Goal: Task Accomplishment & Management: Manage account settings

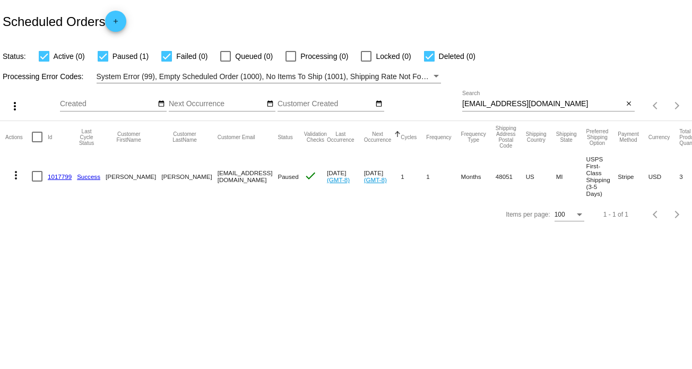
click at [536, 108] on div "[EMAIL_ADDRESS][DOMAIN_NAME] Search" at bounding box center [542, 101] width 161 height 21
click at [535, 103] on input "[EMAIL_ADDRESS][DOMAIN_NAME]" at bounding box center [542, 104] width 161 height 8
paste input "[EMAIL_ADDRESS]"
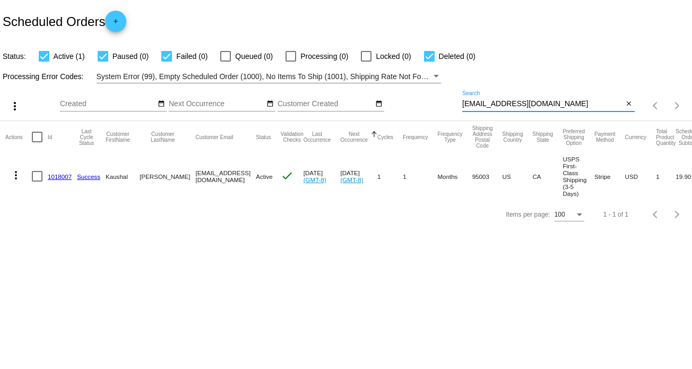
type input "[EMAIL_ADDRESS][DOMAIN_NAME]"
click at [14, 173] on mat-icon "more_vert" at bounding box center [16, 175] width 13 height 13
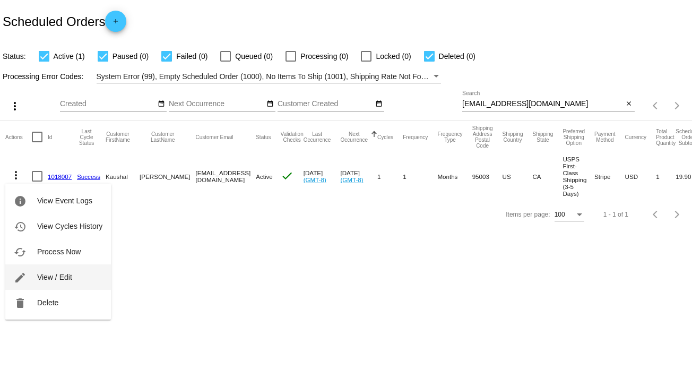
click at [64, 276] on span "View / Edit" at bounding box center [54, 277] width 35 height 8
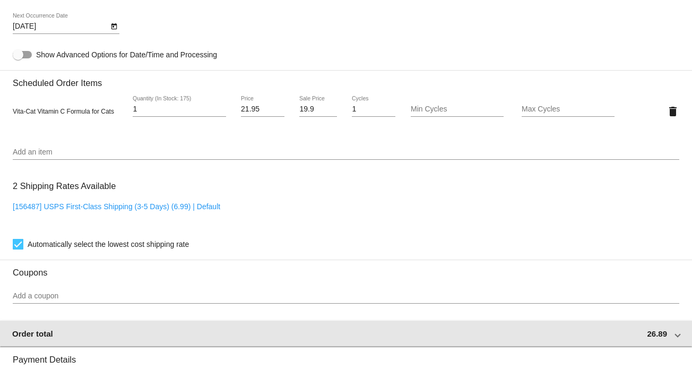
scroll to position [583, 0]
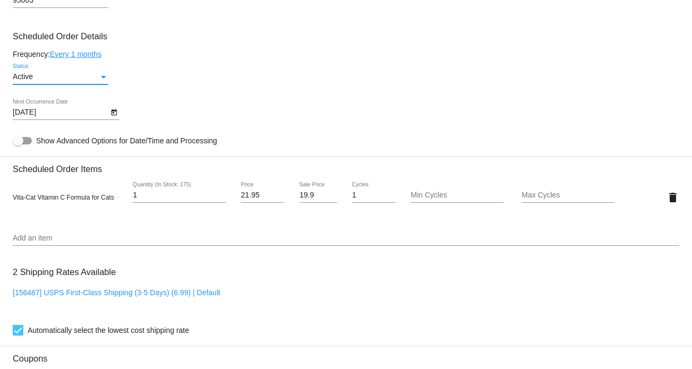
click at [82, 79] on div "Active" at bounding box center [56, 77] width 86 height 8
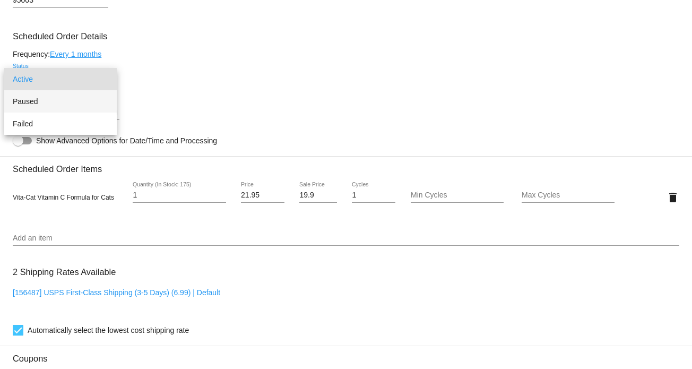
click at [55, 100] on span "Paused" at bounding box center [60, 101] width 95 height 22
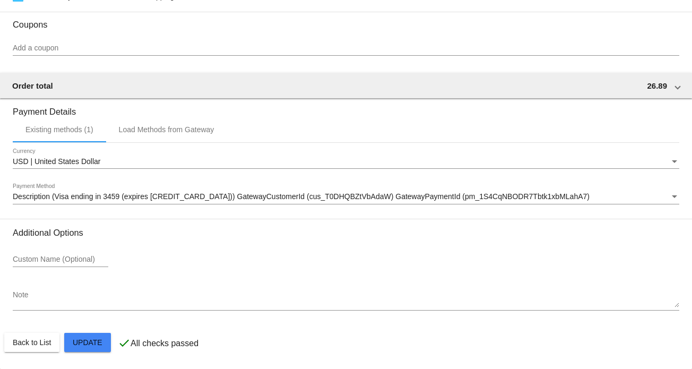
scroll to position [920, 0]
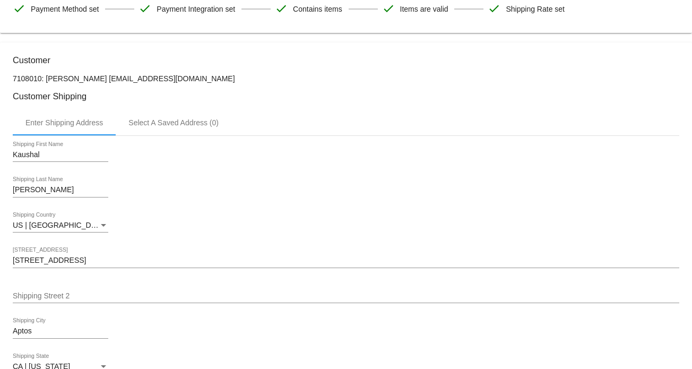
scroll to position [178, 0]
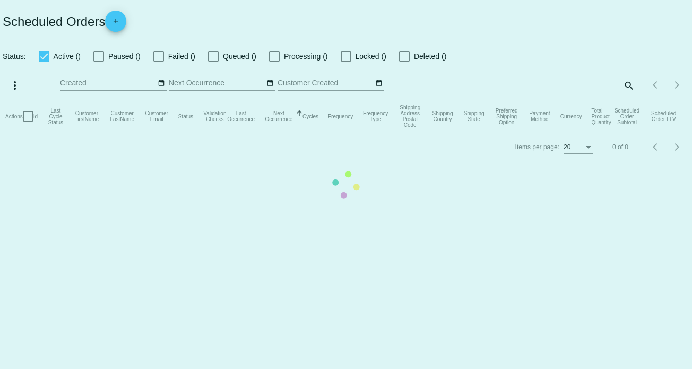
checkbox input "true"
